Goal: Task Accomplishment & Management: Use online tool/utility

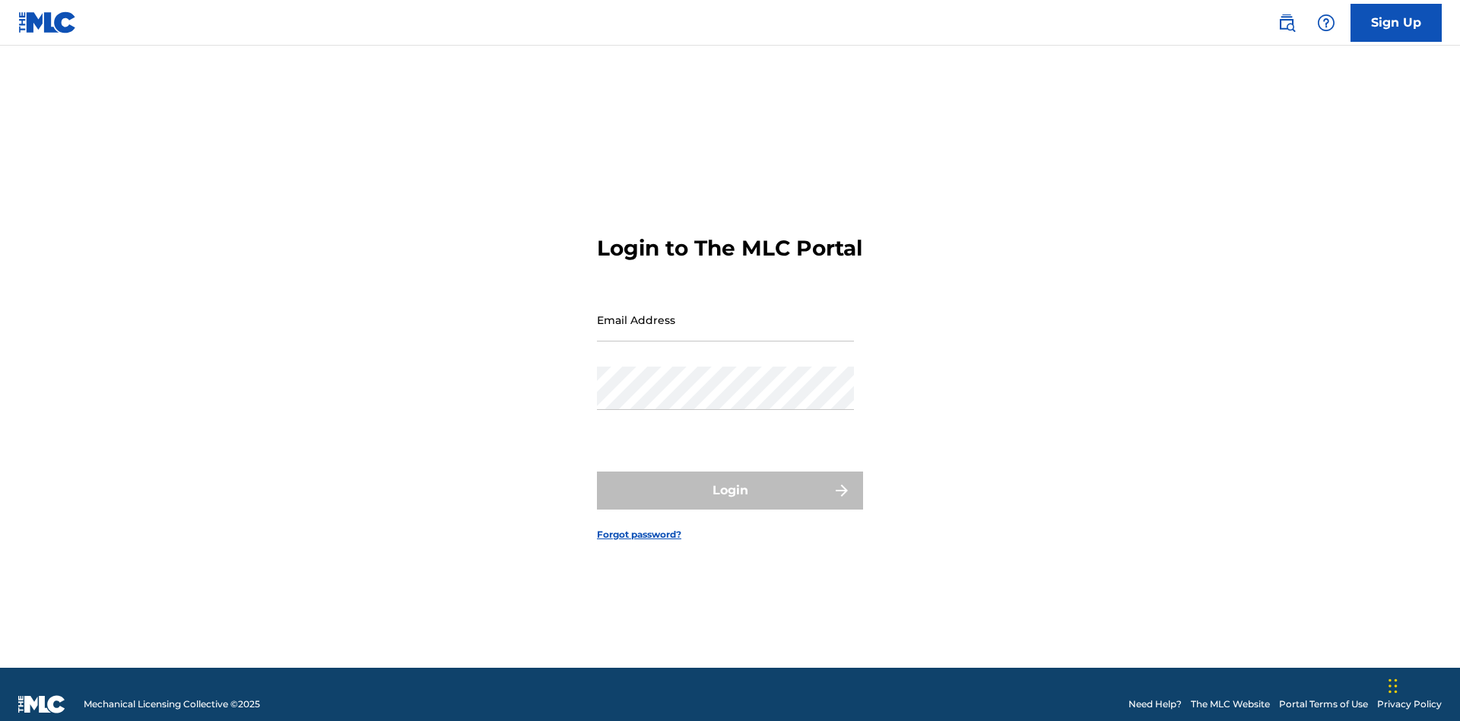
scroll to position [20, 0]
click at [725, 313] on input "Email Address" at bounding box center [725, 319] width 257 height 43
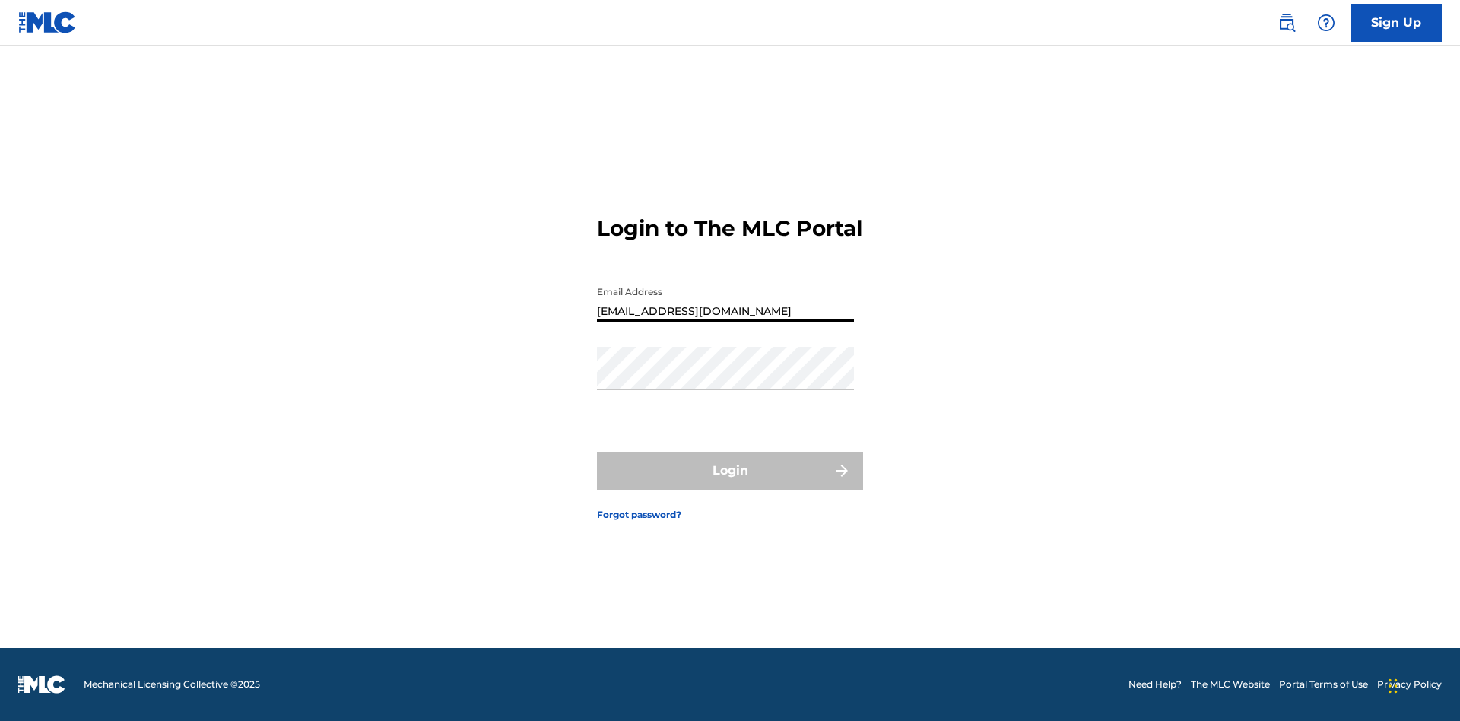
type input "Duke.McTesterson@gmail.com"
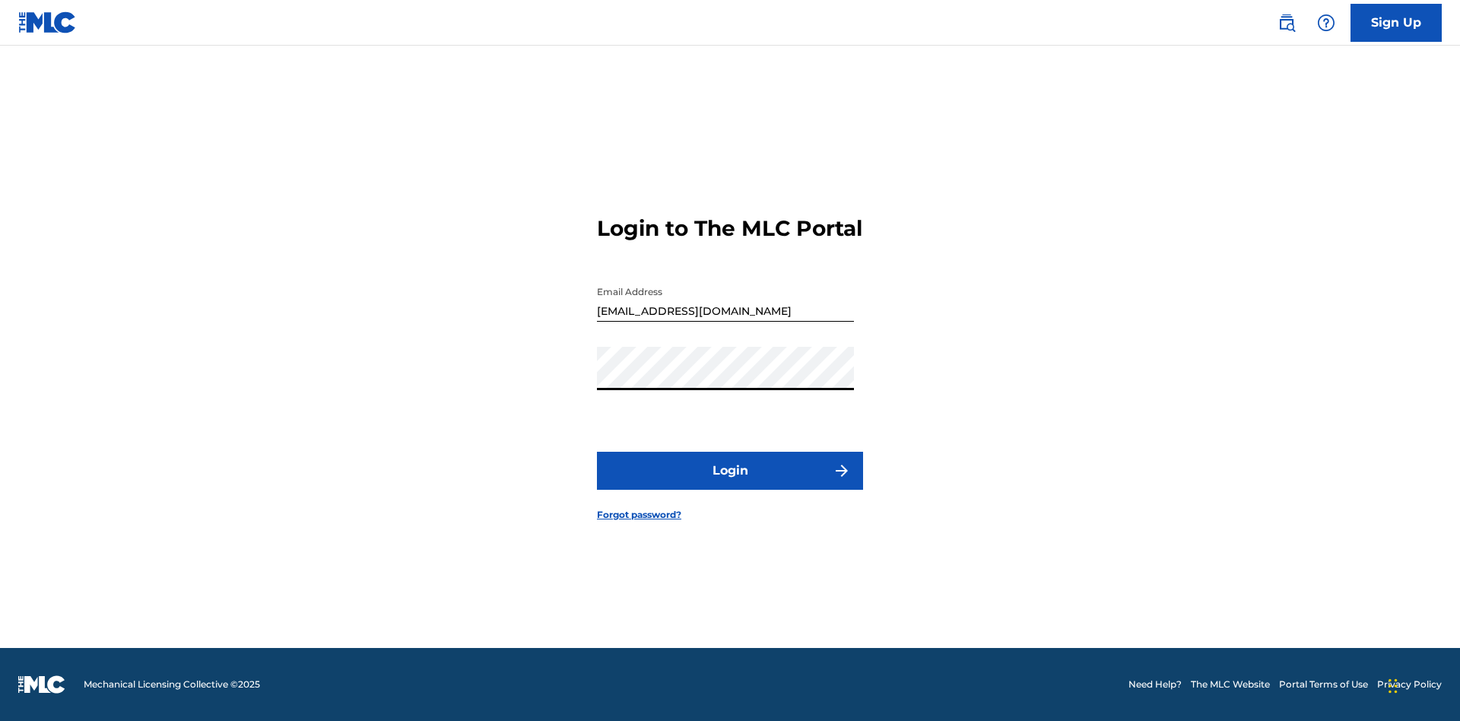
click at [730, 484] on button "Login" at bounding box center [730, 471] width 266 height 38
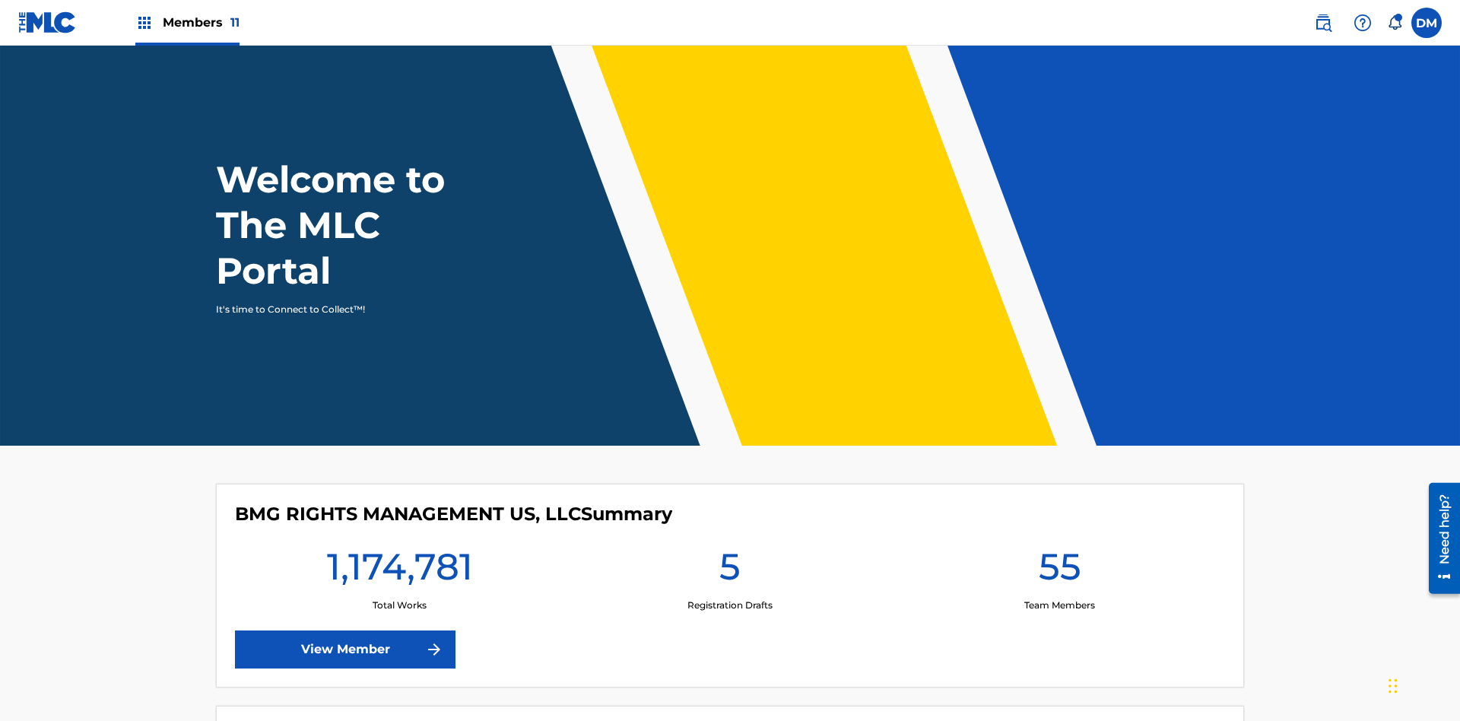
scroll to position [65, 0]
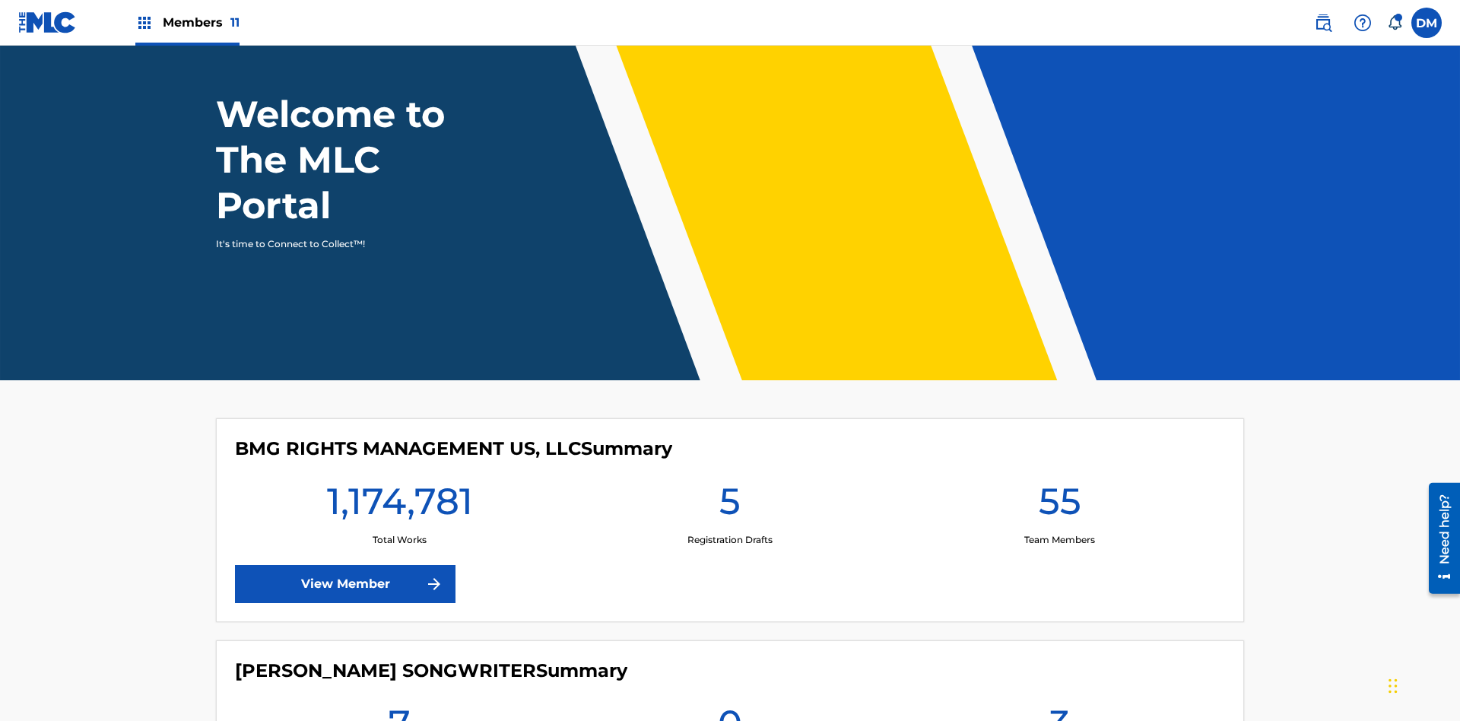
click at [187, 22] on span "Members 11" at bounding box center [201, 22] width 77 height 17
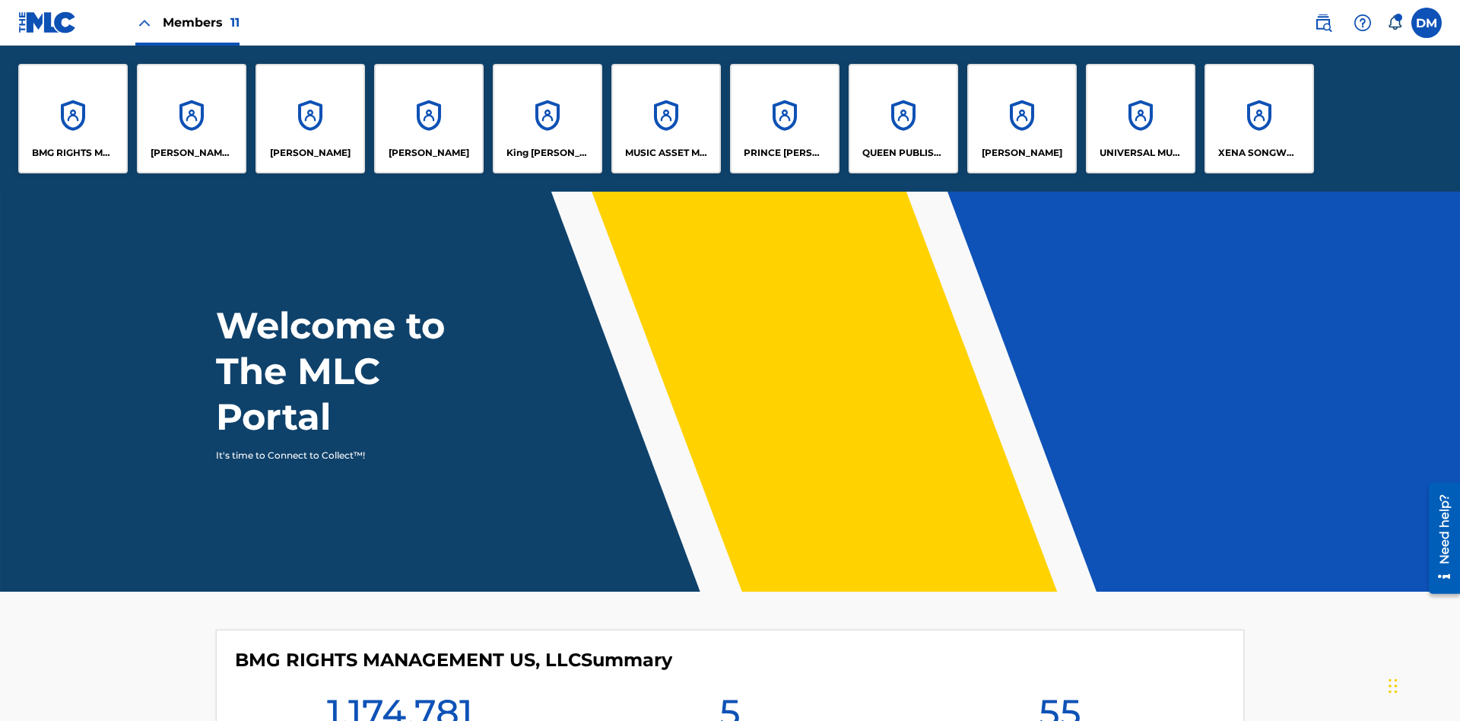
click at [1140, 153] on p "UNIVERSAL MUSIC PUB GROUP" at bounding box center [1141, 153] width 83 height 14
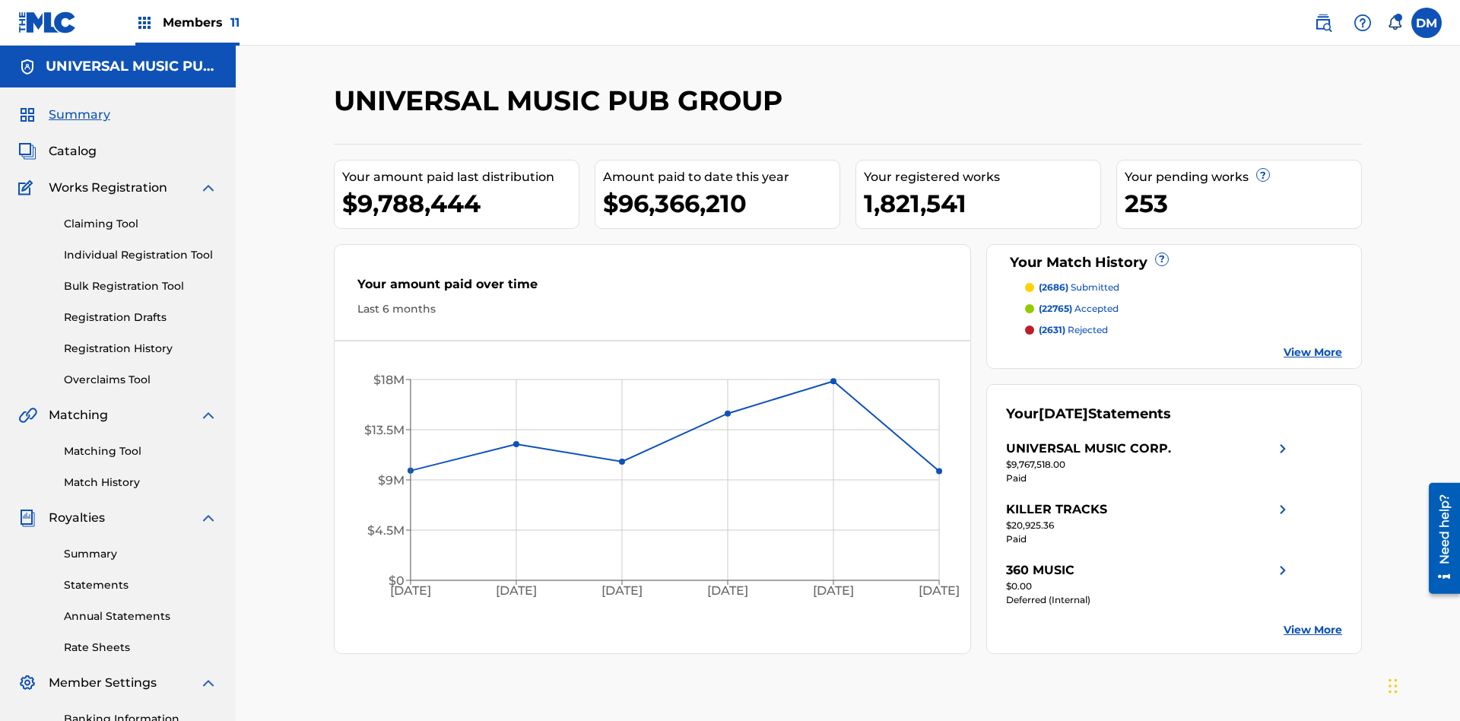
scroll to position [156, 0]
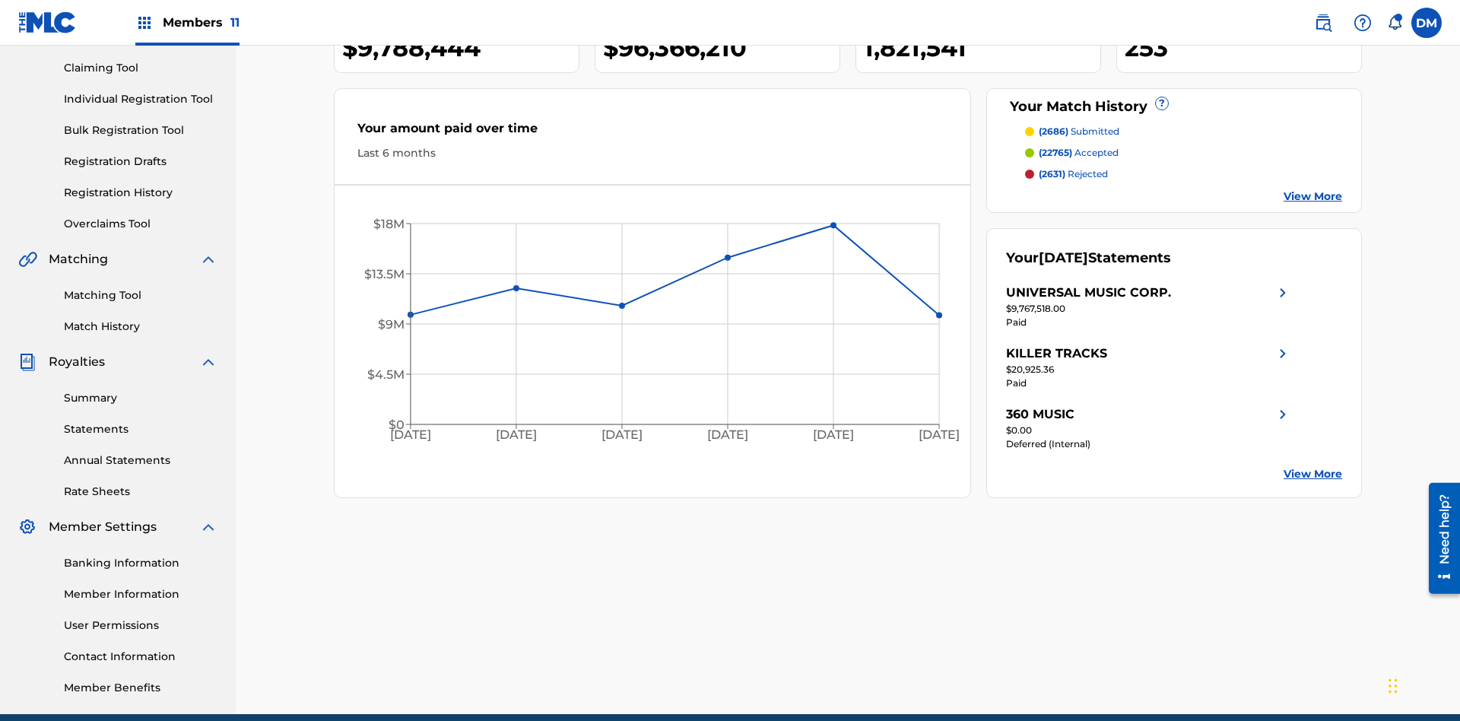
click at [141, 99] on link "Individual Registration Tool" at bounding box center [141, 99] width 154 height 16
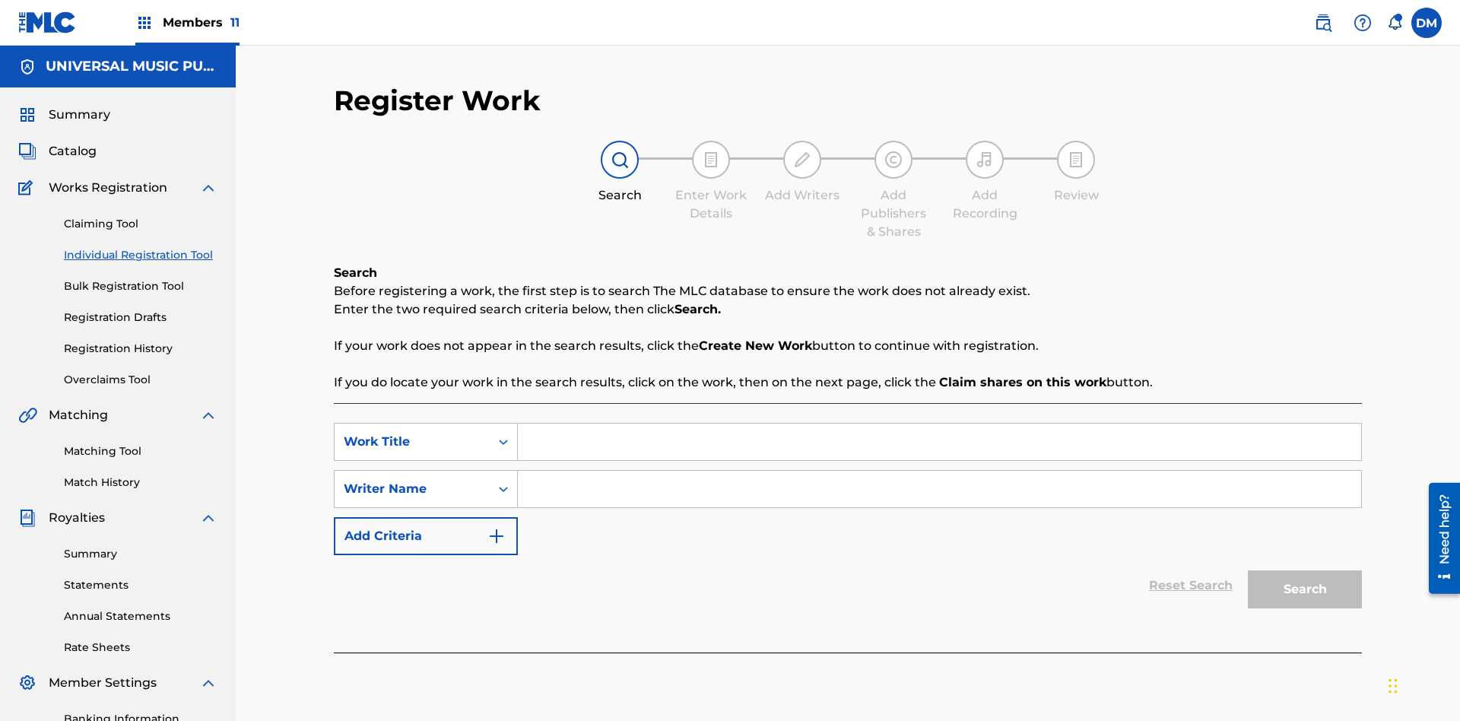
click at [939, 424] on input "Search Form" at bounding box center [939, 442] width 843 height 37
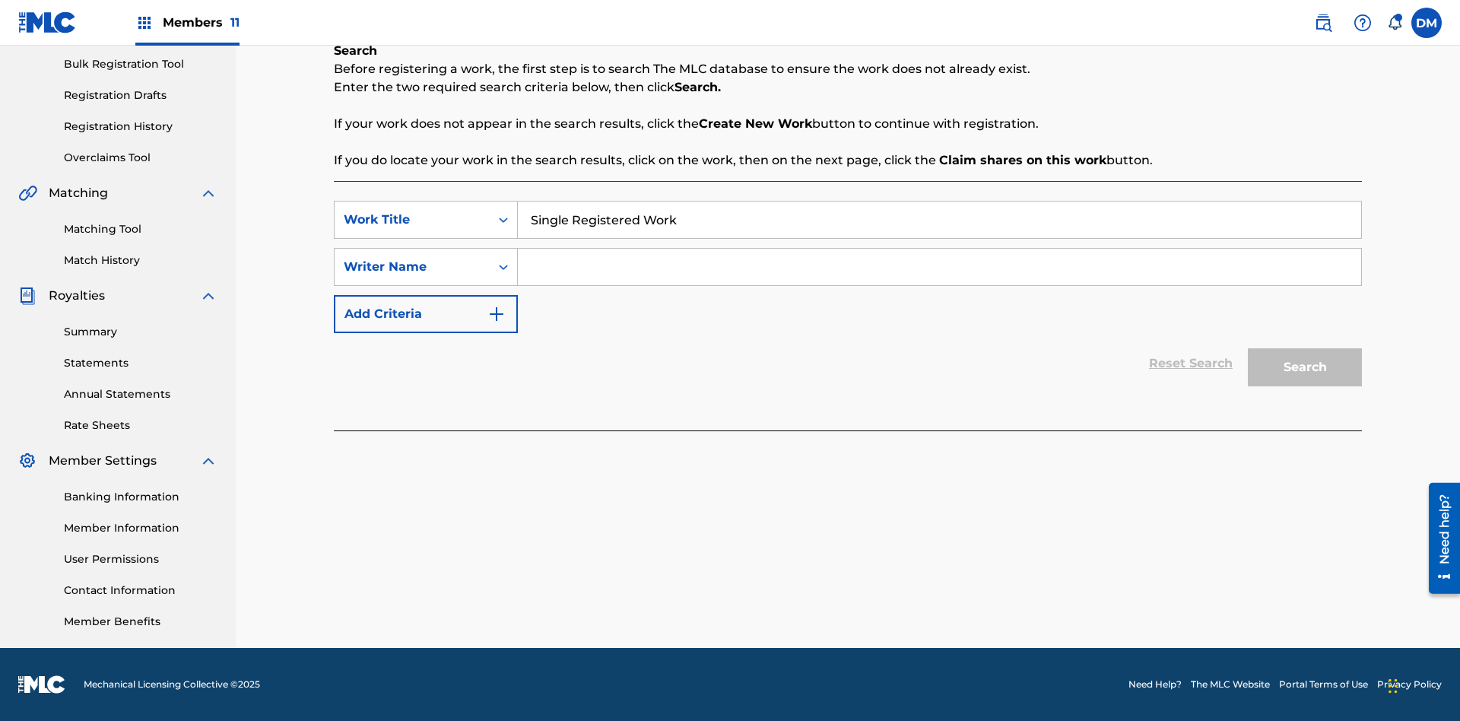
type input "Single Registered Work"
click at [939, 267] on input "Search Form" at bounding box center [939, 267] width 843 height 37
type input "QWERTYUIOP"
click at [1305, 367] on button "Search" at bounding box center [1305, 367] width 114 height 38
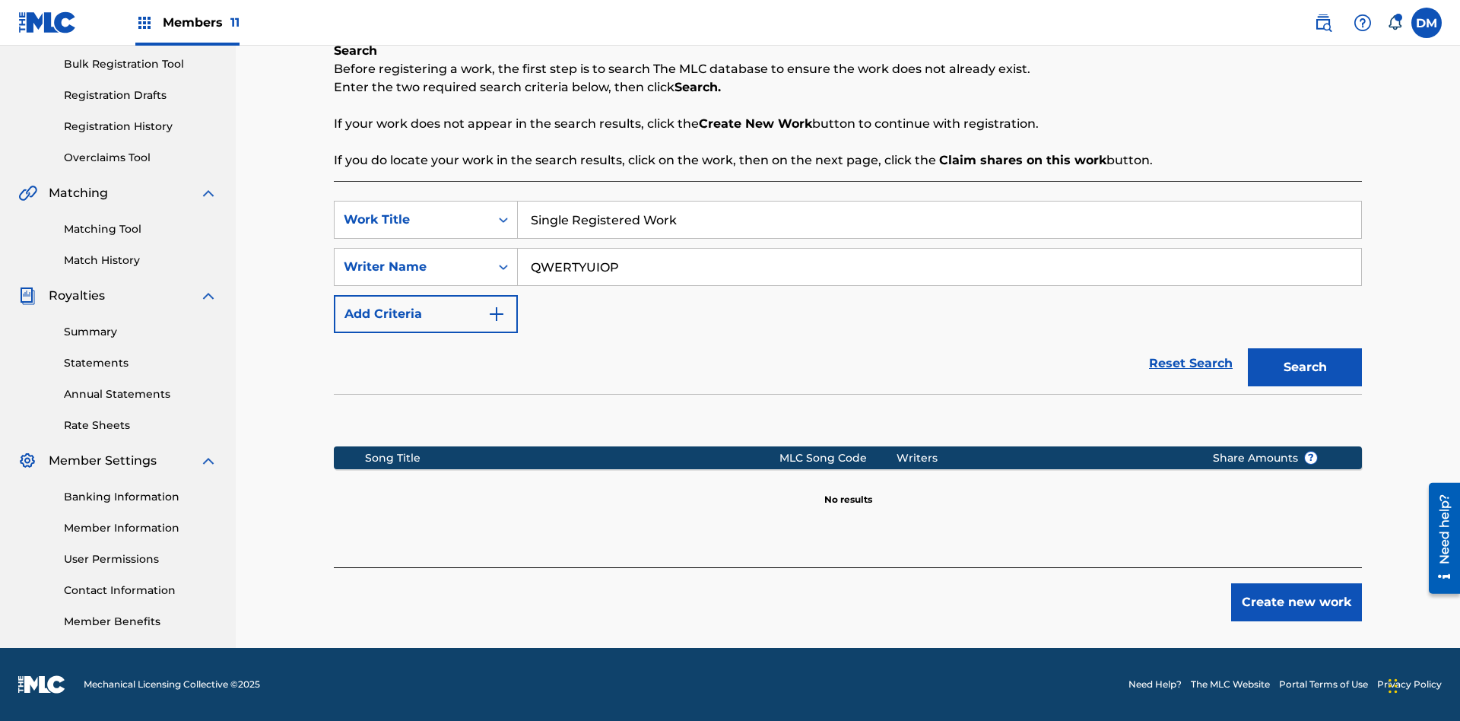
click at [1297, 602] on button "Create new work" at bounding box center [1296, 602] width 131 height 38
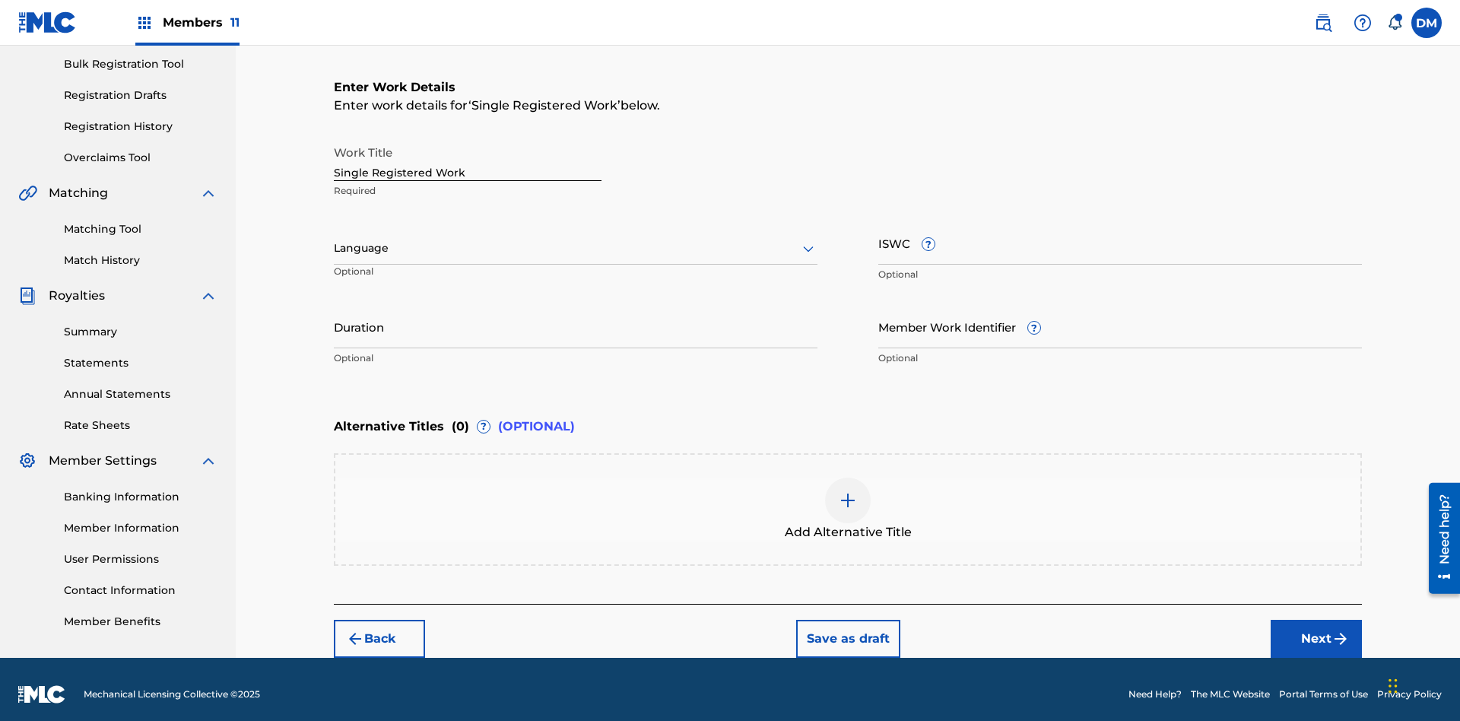
click at [847, 628] on button "Save as draft" at bounding box center [848, 639] width 104 height 38
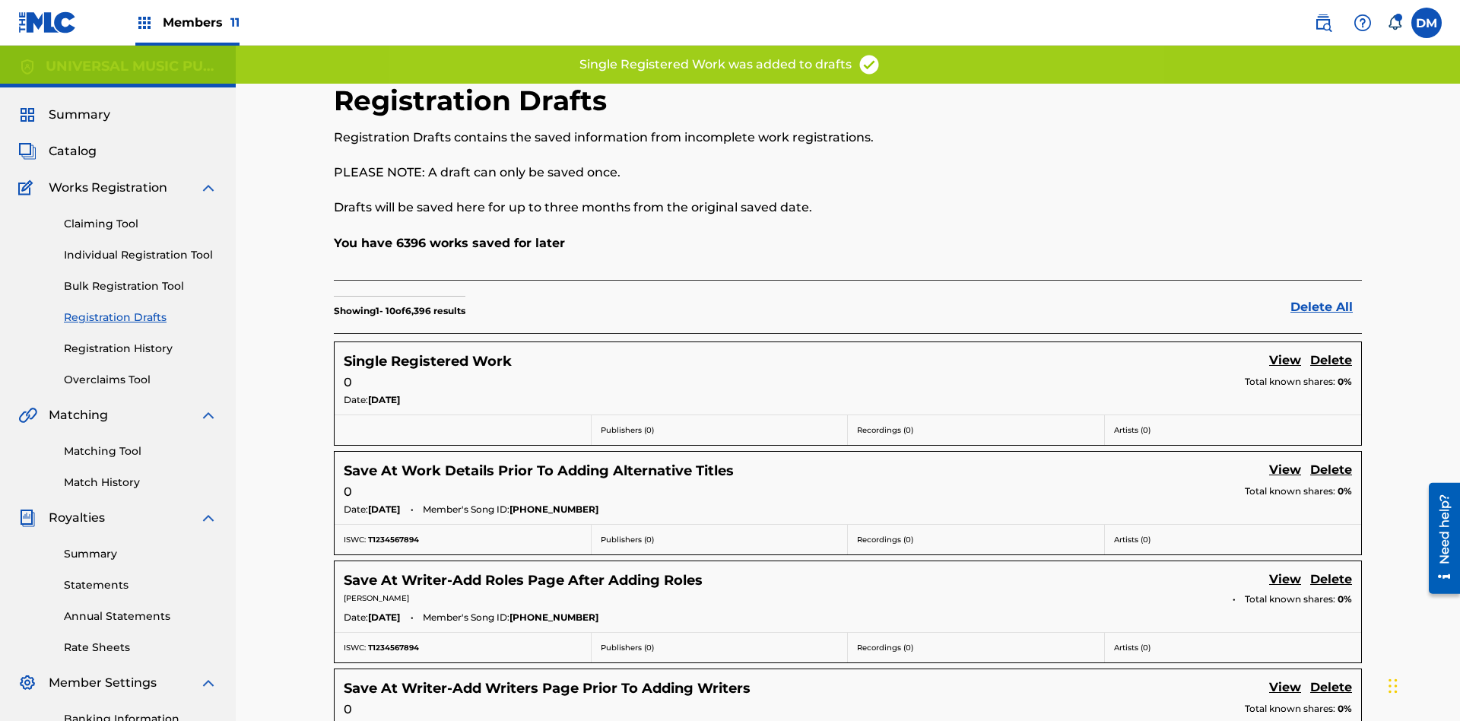
click at [1331, 351] on link "Delete" at bounding box center [1331, 361] width 42 height 21
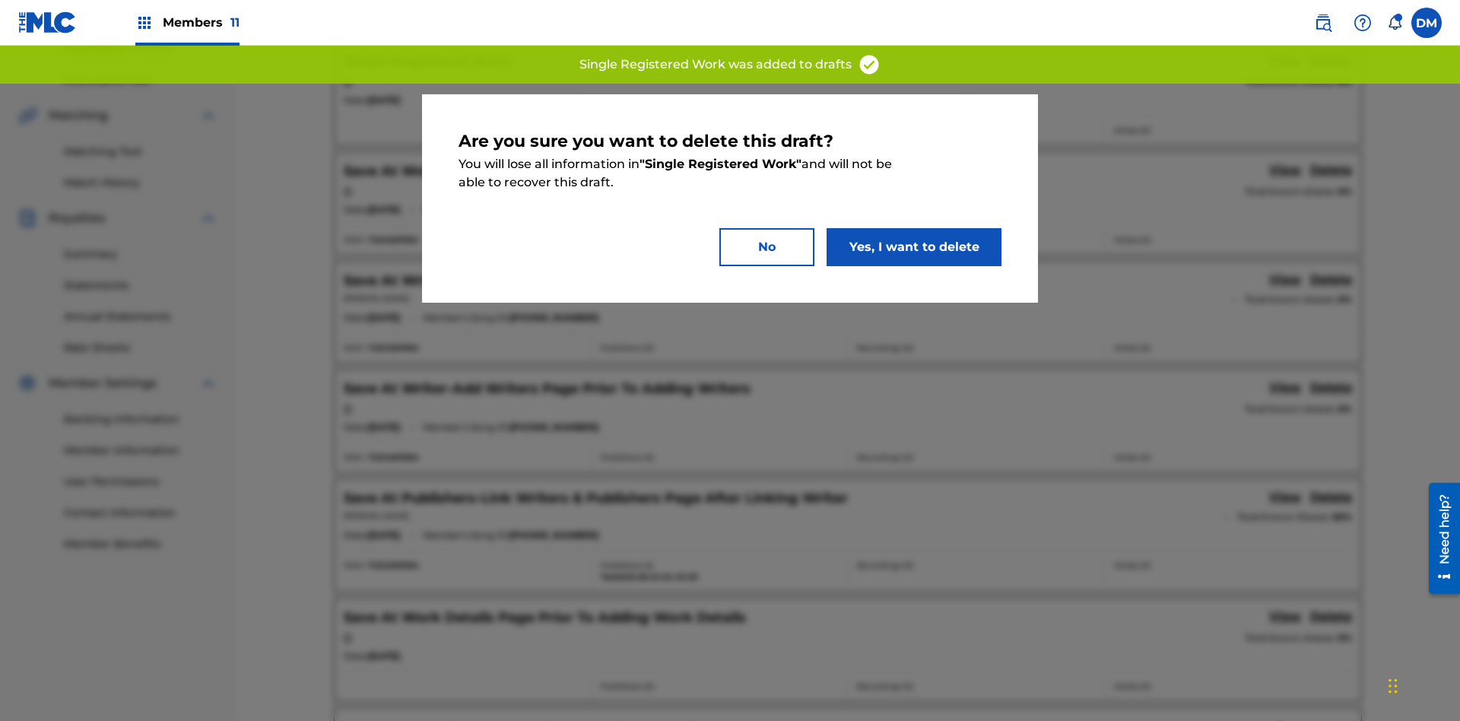
click at [914, 246] on button "Yes, I want to delete" at bounding box center [914, 247] width 175 height 38
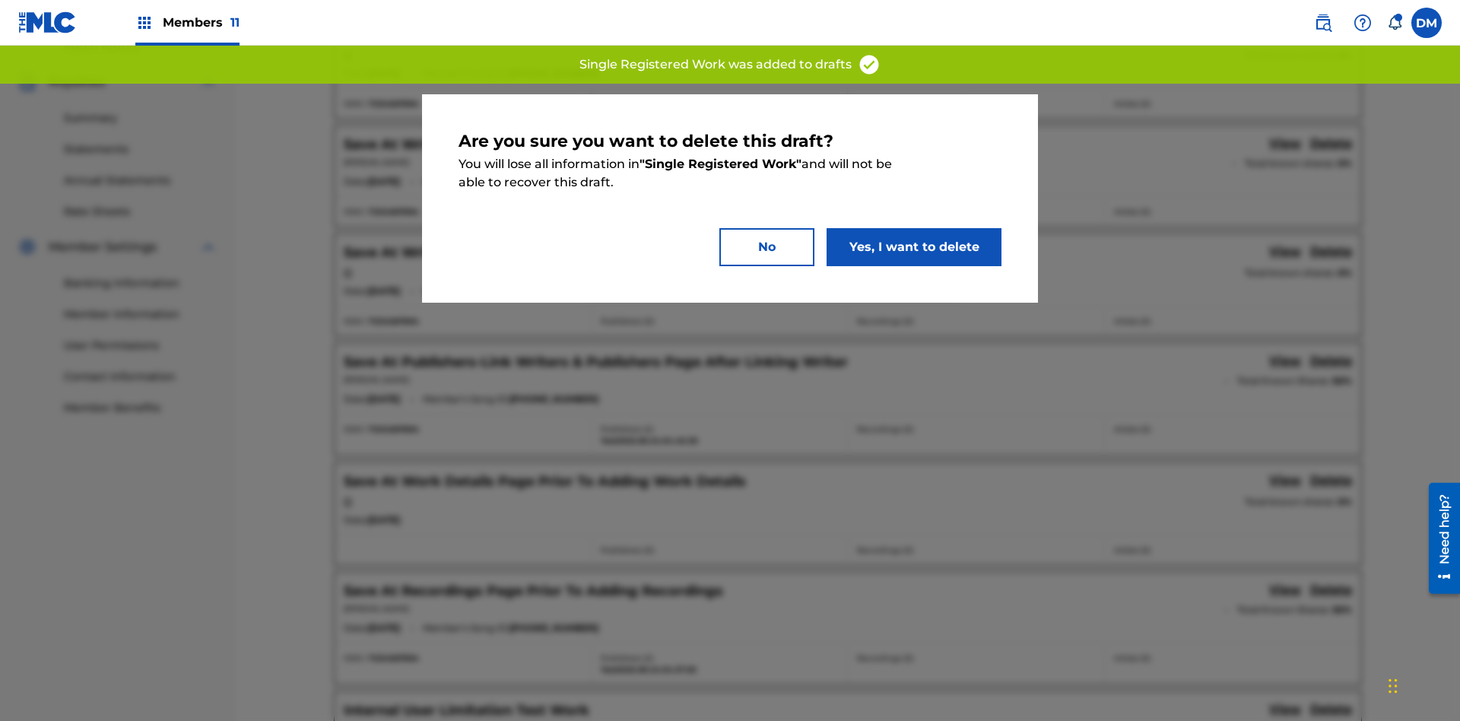
scroll to position [222, 0]
